Goal: Information Seeking & Learning: Learn about a topic

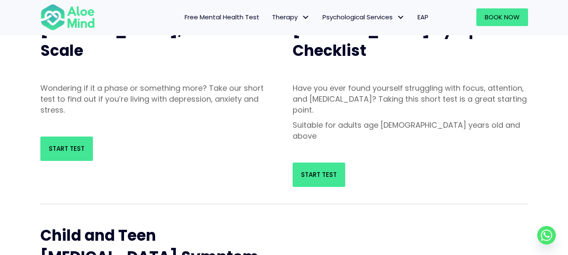
scroll to position [168, 0]
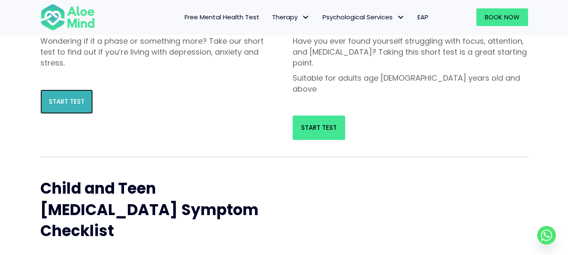
click at [74, 103] on span "Start Test" at bounding box center [67, 101] width 36 height 9
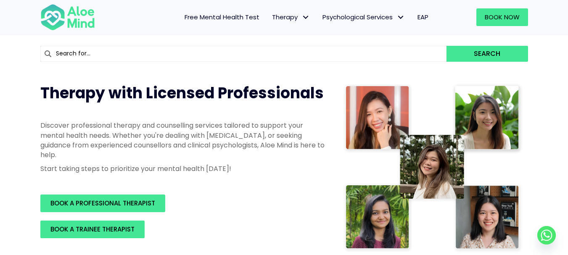
scroll to position [84, 0]
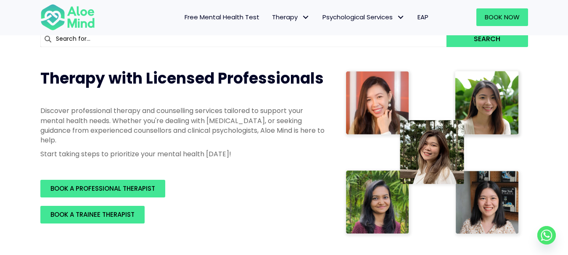
click at [241, 20] on span "Free Mental Health Test" at bounding box center [222, 17] width 75 height 9
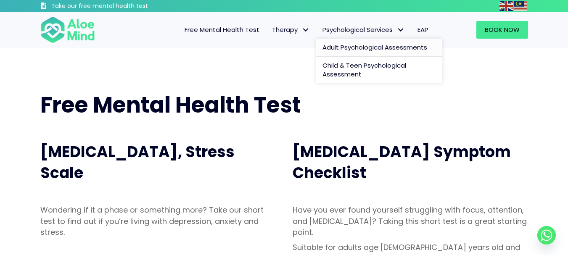
click at [343, 48] on span "Adult Psychological Assessments" at bounding box center [375, 47] width 105 height 9
